Goal: Task Accomplishment & Management: Manage account settings

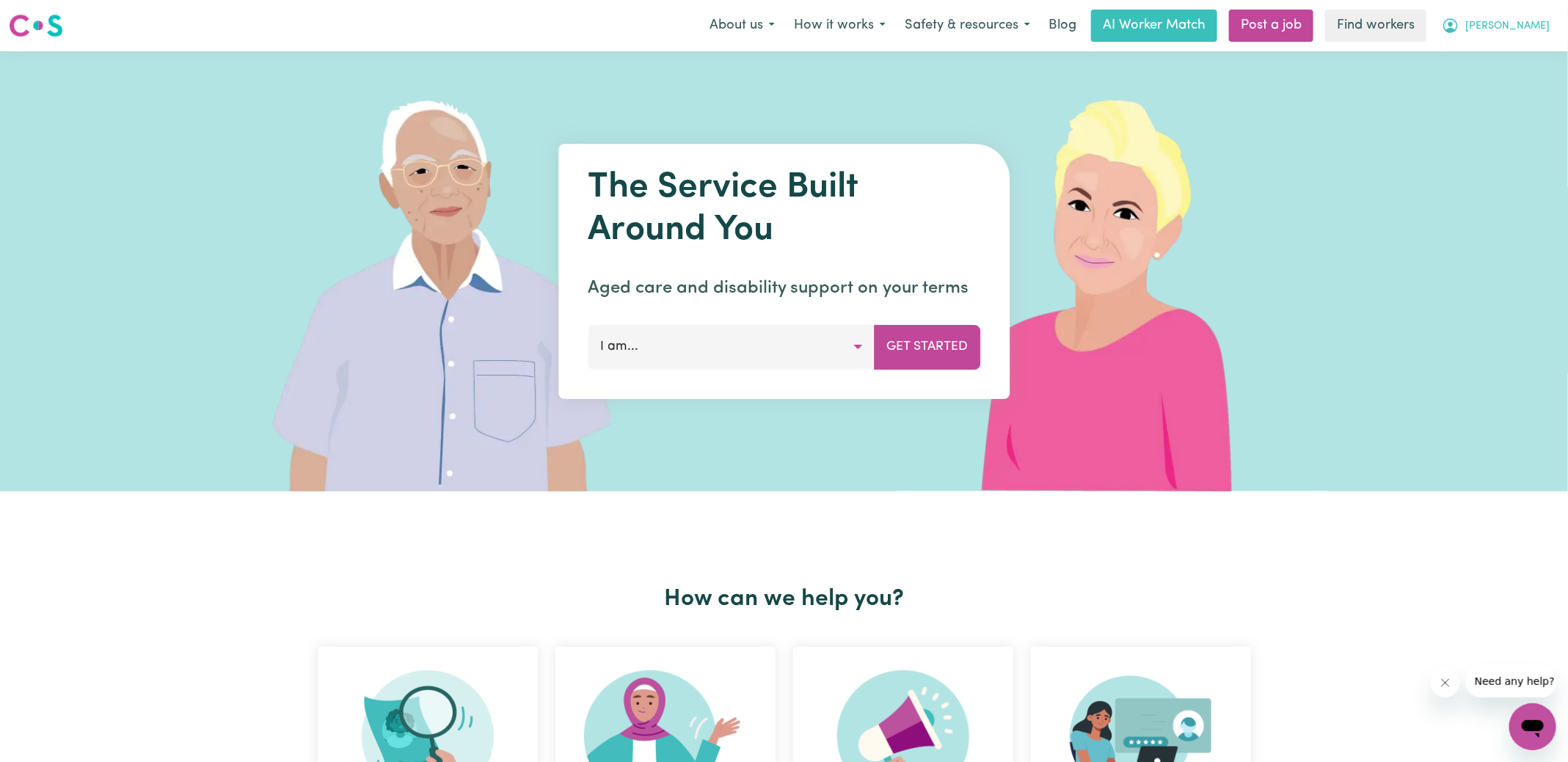
click at [1523, 24] on button "[PERSON_NAME]" at bounding box center [1497, 26] width 127 height 31
click at [1489, 85] on link "Logout" at bounding box center [1500, 85] width 116 height 28
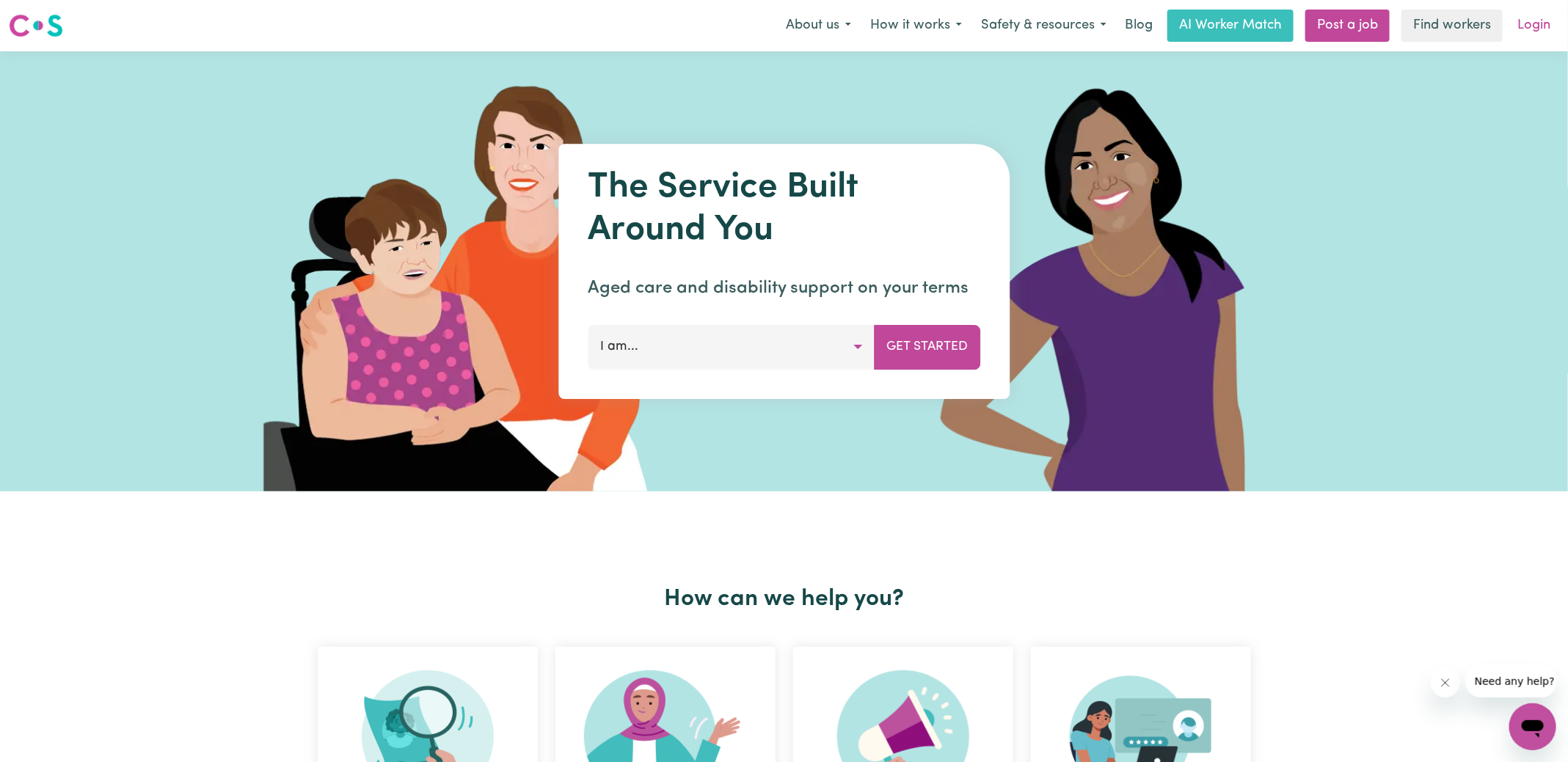
click at [1535, 15] on link "Login" at bounding box center [1534, 26] width 50 height 33
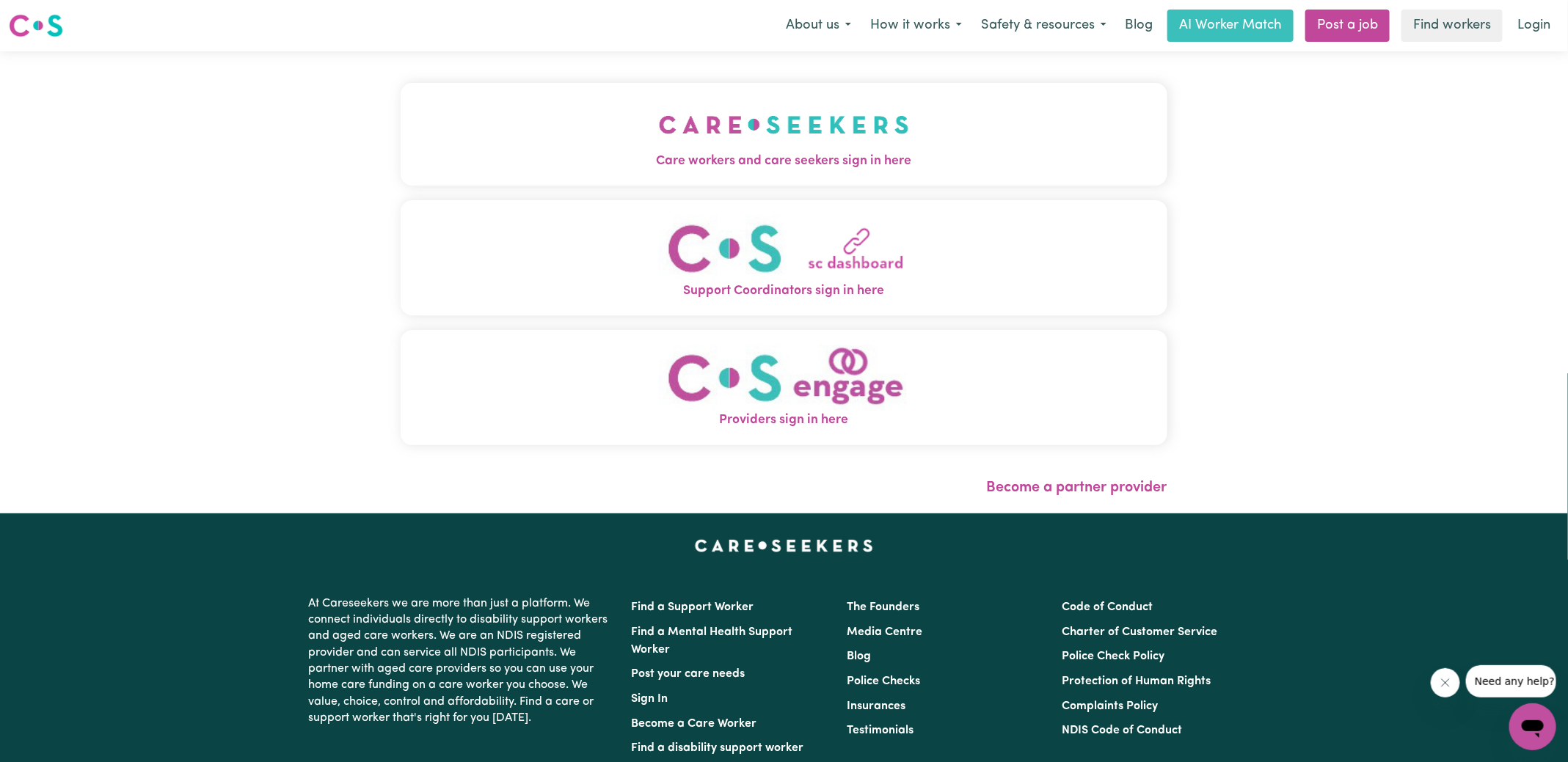
click at [577, 162] on span "Care workers and care seekers sign in here" at bounding box center [784, 161] width 767 height 19
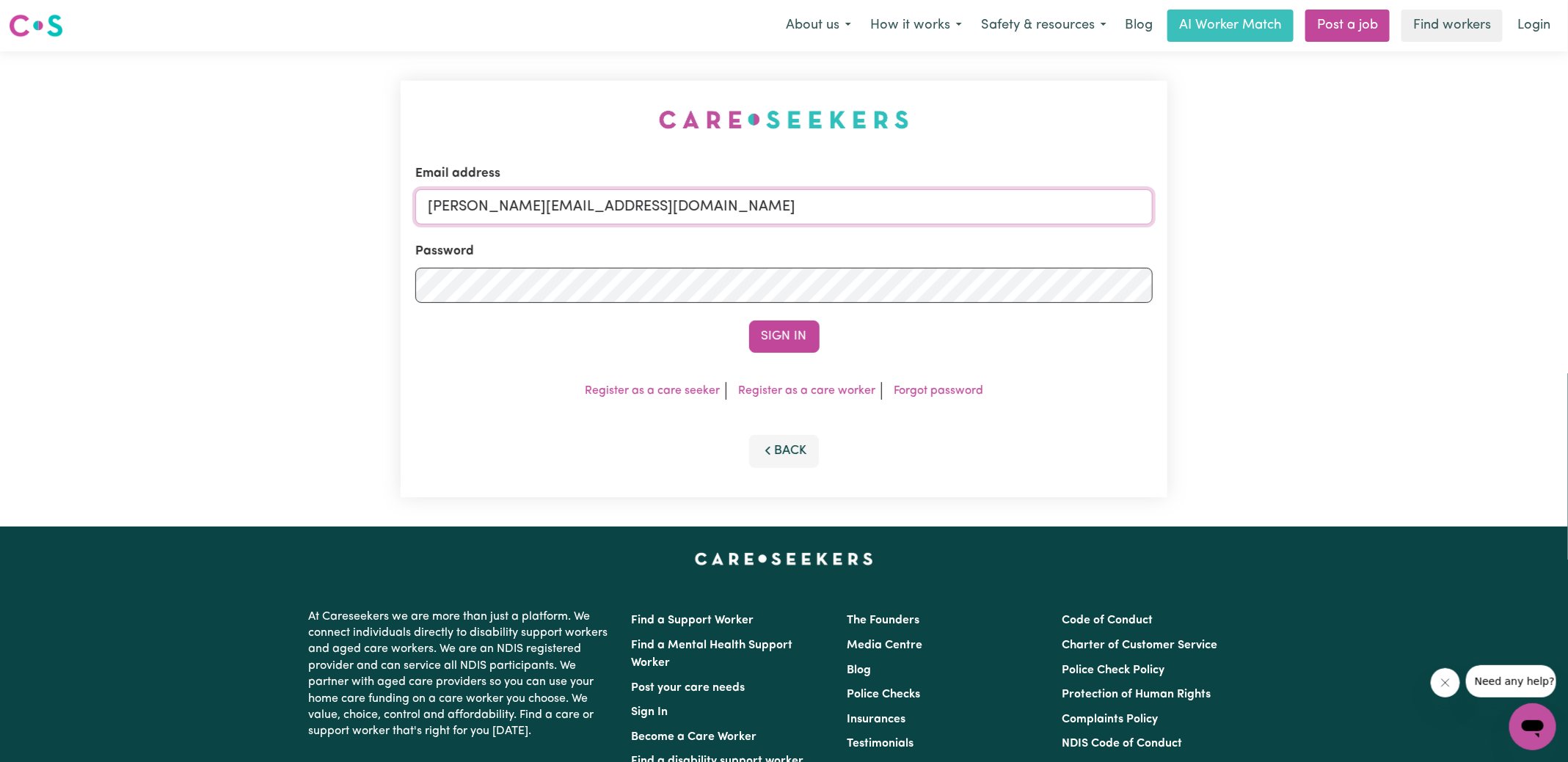
click at [692, 209] on input "[PERSON_NAME][EMAIL_ADDRESS][DOMAIN_NAME]" at bounding box center [784, 206] width 737 height 35
drag, startPoint x: 517, startPoint y: 205, endPoint x: 1140, endPoint y: 230, distance: 623.5
click at [1140, 230] on form "Email address [EMAIL_ADDRESS][DOMAIN_NAME] Password Sign In" at bounding box center [784, 258] width 737 height 189
type input "[EMAIL_ADDRESS][DOMAIN_NAME]"
click at [749, 320] on button "Sign In" at bounding box center [784, 337] width 71 height 33
